Goal: Information Seeking & Learning: Find specific fact

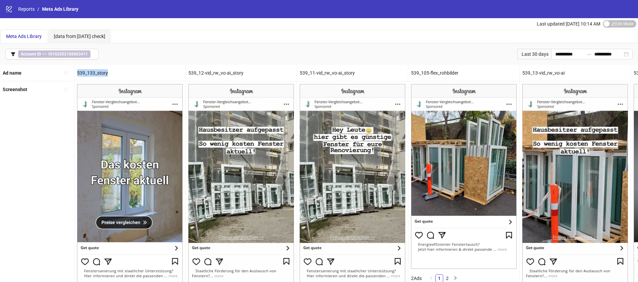
click at [227, 72] on div "539_12-vid_rw_vo-ai_story" at bounding box center [241, 73] width 111 height 16
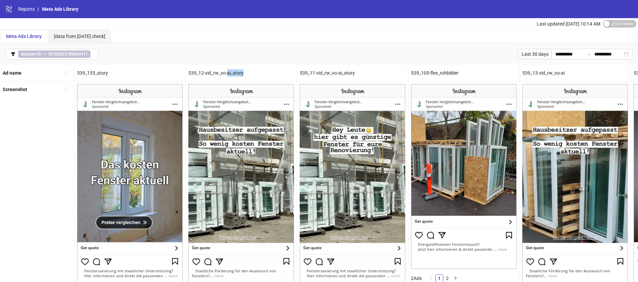
click at [227, 72] on div "539_12-vid_rw_vo-ai_story" at bounding box center [241, 73] width 111 height 16
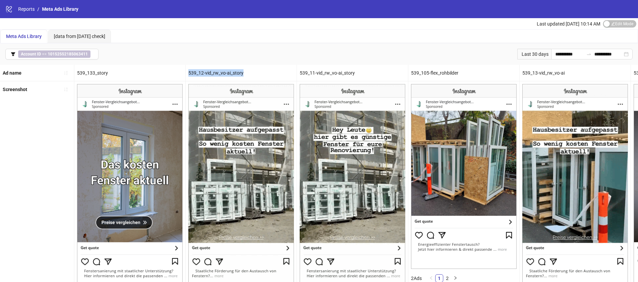
click at [227, 72] on div "539_12-vid_rw_vo-ai_story" at bounding box center [241, 73] width 111 height 16
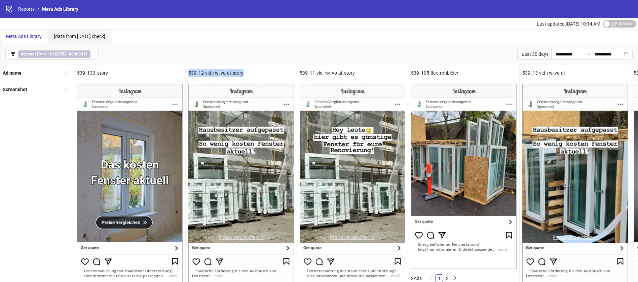
copy div "539_12-vid_rw_vo-ai_story"
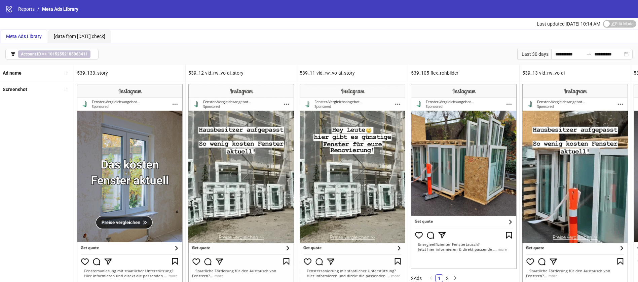
click at [442, 28] on div "Last updated [DATE] 10:14 AM Edit Mode Edit Mode" at bounding box center [319, 23] width 638 height 11
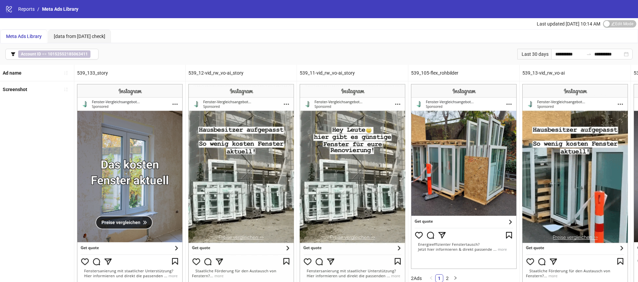
click at [236, 73] on div "539_12-vid_rw_vo-ai_story" at bounding box center [241, 73] width 111 height 16
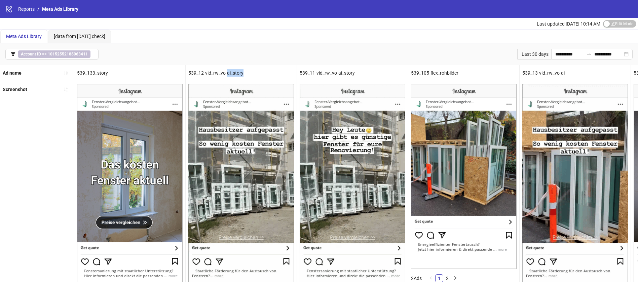
click at [236, 73] on div "539_12-vid_rw_vo-ai_story" at bounding box center [241, 73] width 111 height 16
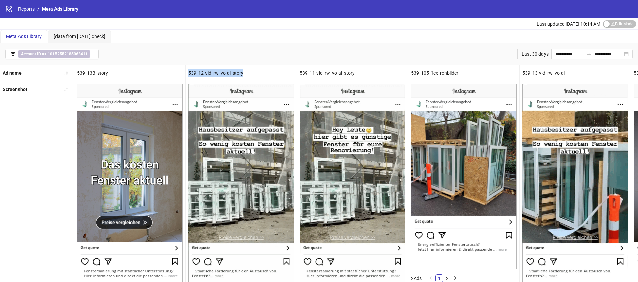
click at [236, 73] on div "539_12-vid_rw_vo-ai_story" at bounding box center [241, 73] width 111 height 16
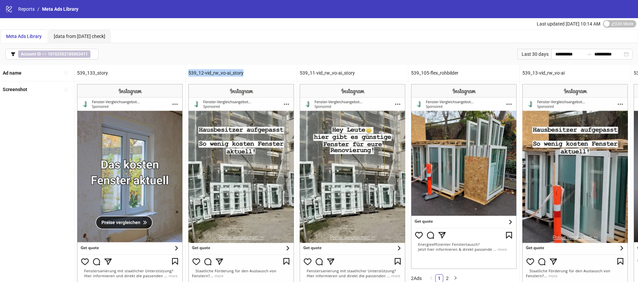
click at [245, 76] on div "539_12-vid_rw_vo-ai_story" at bounding box center [241, 73] width 111 height 16
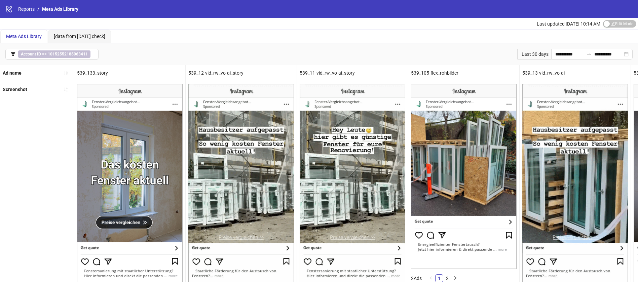
click at [229, 70] on div "539_12-vid_rw_vo-ai_story" at bounding box center [241, 73] width 111 height 16
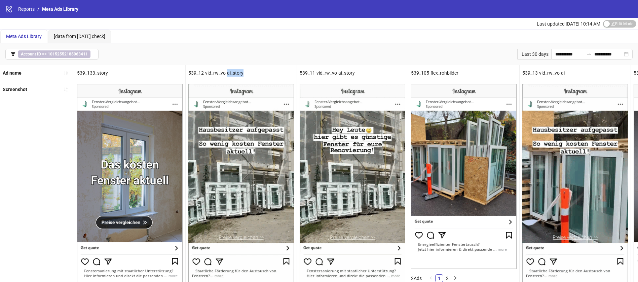
click at [229, 70] on div "539_12-vid_rw_vo-ai_story" at bounding box center [241, 73] width 111 height 16
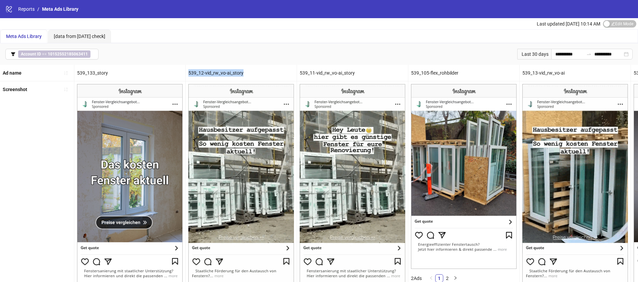
click at [229, 70] on div "539_12-vid_rw_vo-ai_story" at bounding box center [241, 73] width 111 height 16
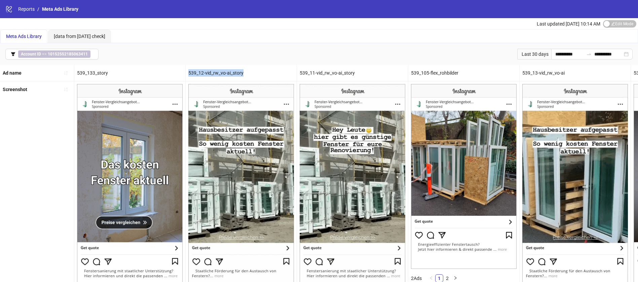
copy div "539_12-vid_rw_vo-ai_story"
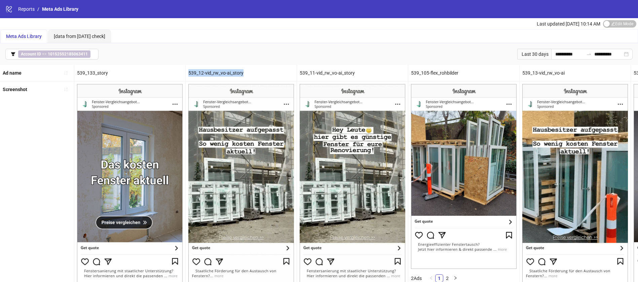
click at [215, 65] on div "539_12-vid_rw_vo-ai_story" at bounding box center [241, 73] width 111 height 16
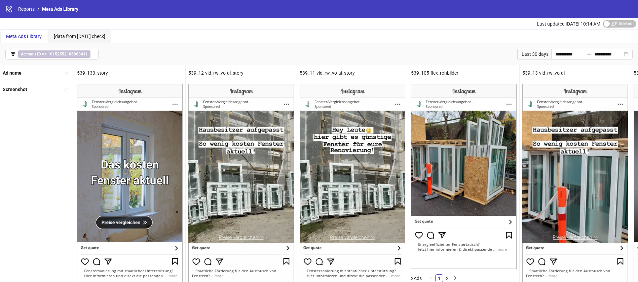
click at [218, 71] on div "539_12-vid_rw_vo-ai_story" at bounding box center [241, 73] width 111 height 16
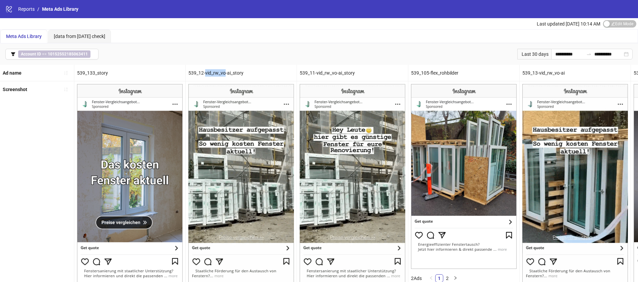
click at [218, 71] on div "539_12-vid_rw_vo-ai_story" at bounding box center [241, 73] width 111 height 16
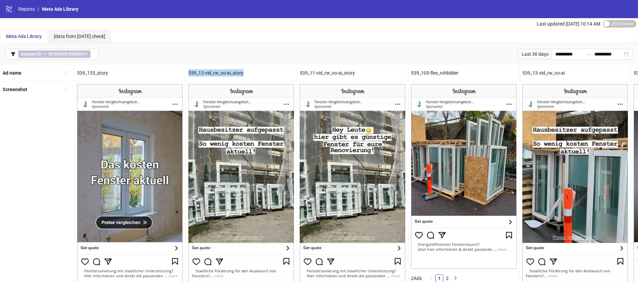
click at [218, 71] on div "539_12-vid_rw_vo-ai_story" at bounding box center [241, 73] width 111 height 16
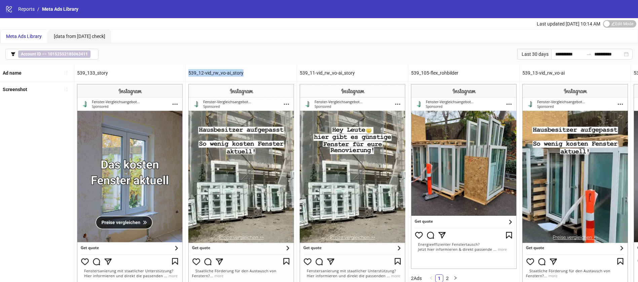
copy div "539_12-vid_rw_vo-ai_story"
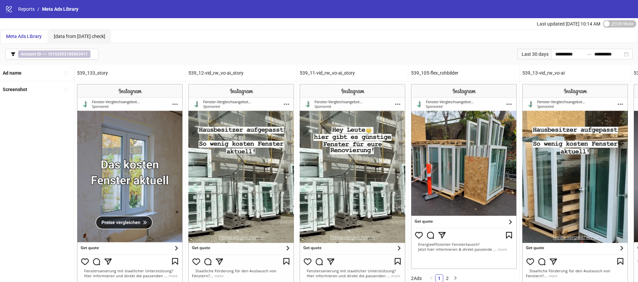
click at [319, 68] on div "539_11-vid_rw_vo-ai_story" at bounding box center [352, 73] width 111 height 16
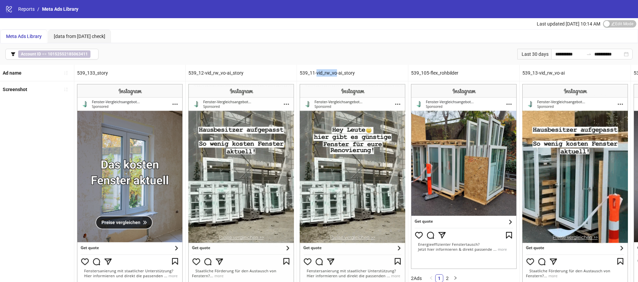
click at [319, 68] on div "539_11-vid_rw_vo-ai_story" at bounding box center [352, 73] width 111 height 16
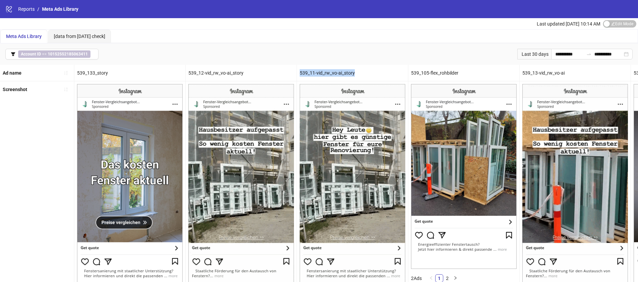
click at [319, 68] on div "539_11-vid_rw_vo-ai_story" at bounding box center [352, 73] width 111 height 16
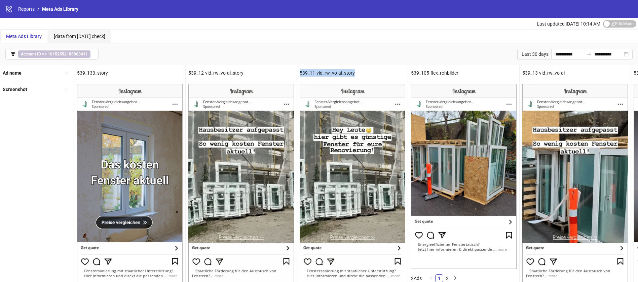
copy div "539_11-vid_rw_vo-ai_story"
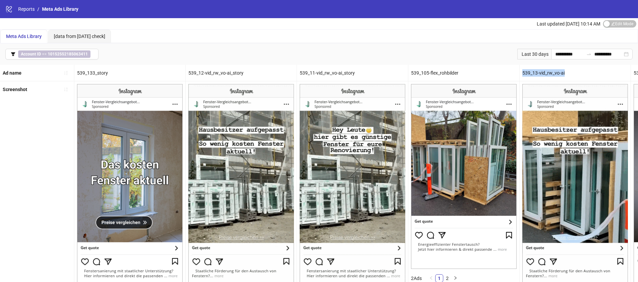
drag, startPoint x: 570, startPoint y: 73, endPoint x: 522, endPoint y: 73, distance: 48.5
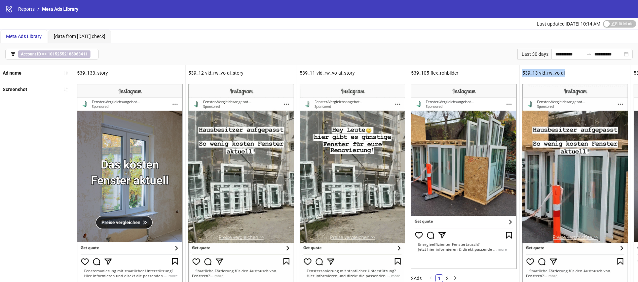
click at [522, 73] on div "539_13-vid_rw_vo-ai" at bounding box center [575, 73] width 111 height 16
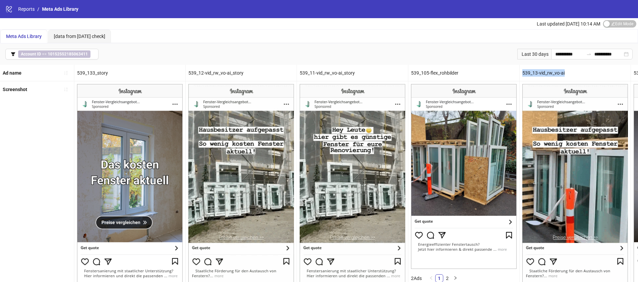
copy div "539_13-vid_rw_vo-ai"
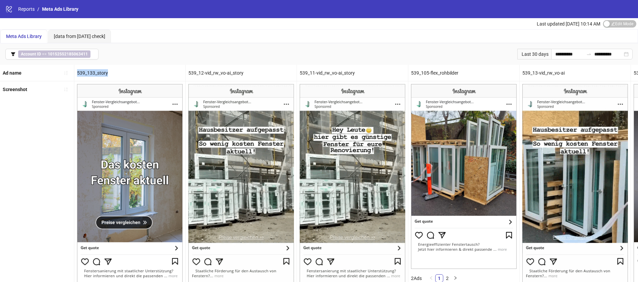
drag, startPoint x: 109, startPoint y: 75, endPoint x: 235, endPoint y: 20, distance: 136.7
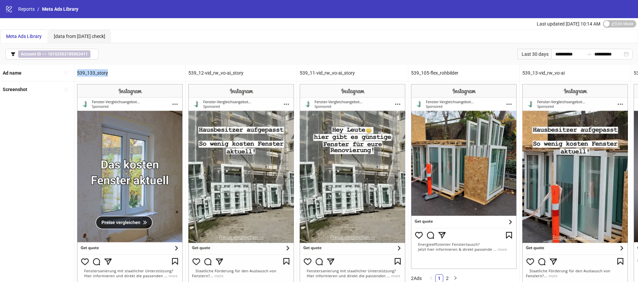
click at [74, 72] on div "539_133_story" at bounding box center [129, 73] width 111 height 16
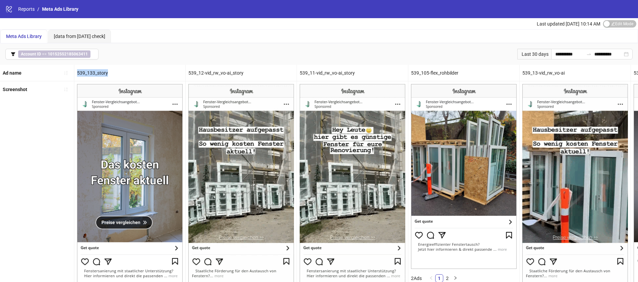
copy div "539_133_story"
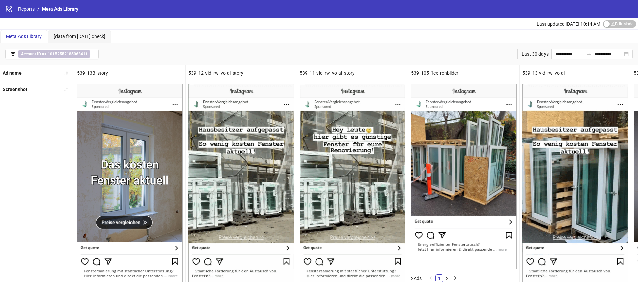
click at [215, 71] on div "539_12-vid_rw_vo-ai_story" at bounding box center [241, 73] width 111 height 16
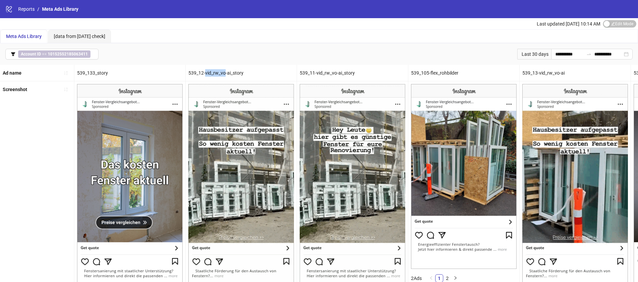
click at [215, 71] on div "539_12-vid_rw_vo-ai_story" at bounding box center [241, 73] width 111 height 16
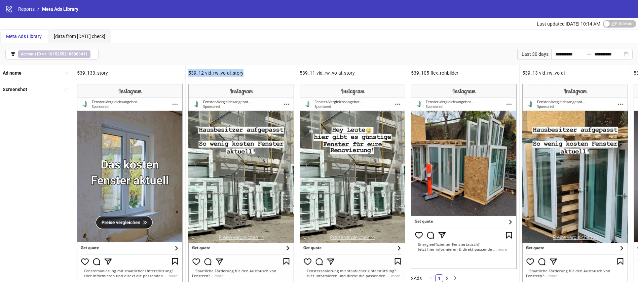
click at [215, 71] on div "539_12-vid_rw_vo-ai_story" at bounding box center [241, 73] width 111 height 16
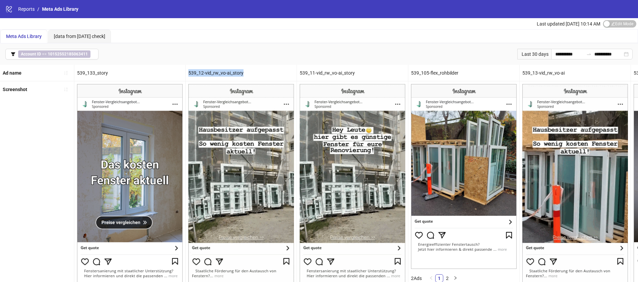
copy div "539_12-vid_rw_vo-ai_story"
